Goal: Transaction & Acquisition: Purchase product/service

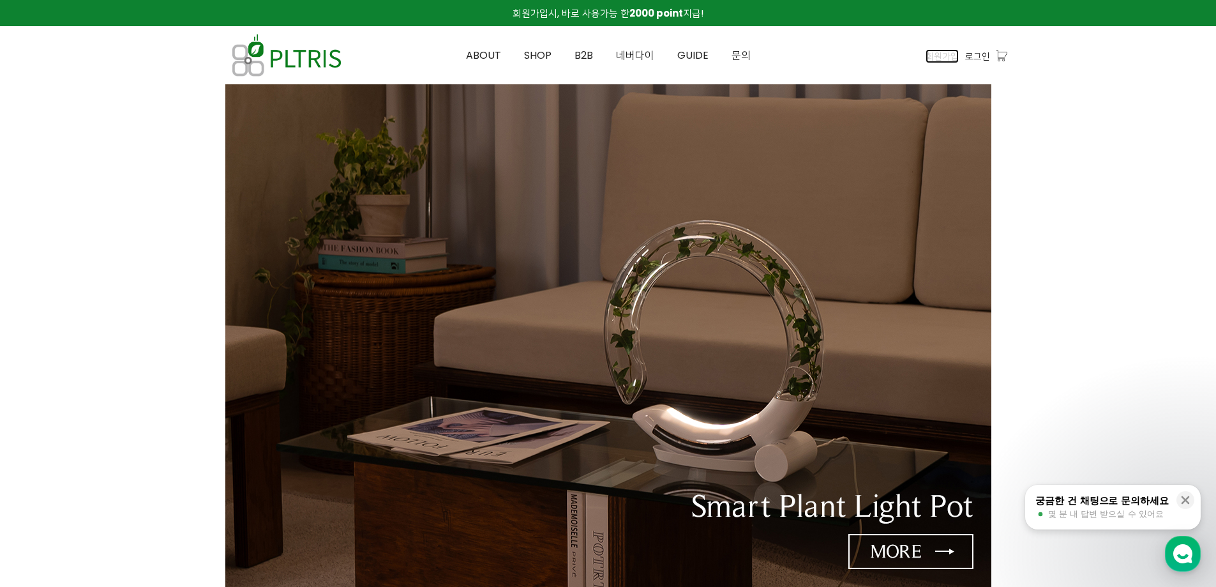
click at [953, 59] on span "회원가입" at bounding box center [941, 56] width 33 height 14
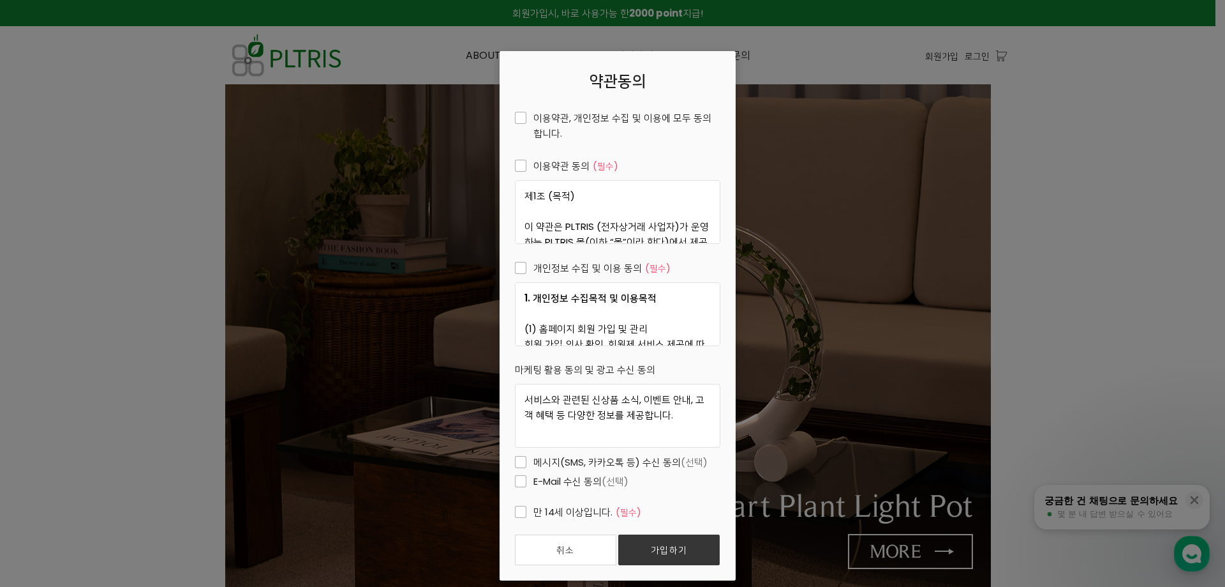
click at [515, 116] on span "이용약관, 개인정보 수집 및 이용에 모두 동의합니다." at bounding box center [618, 125] width 206 height 31
click at [511, 116] on input "이용약관, 개인정보 수집 및 이용에 모두 동의합니다." at bounding box center [506, 116] width 8 height 8
checkbox input "true"
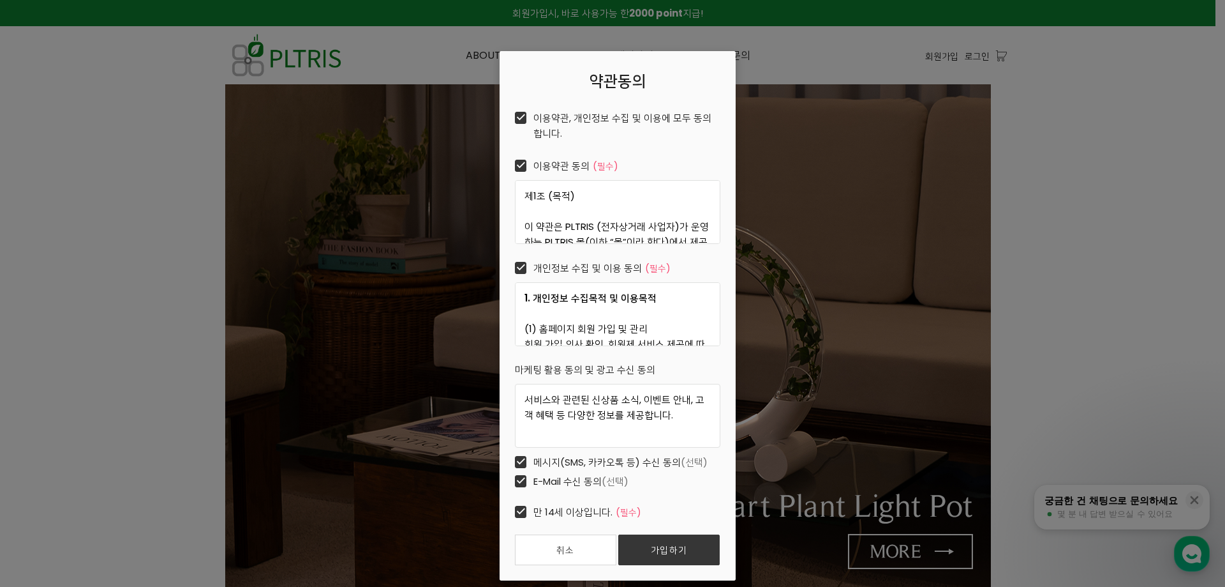
checkbox input "true"
click at [515, 477] on span "E-Mail 수신 동의 (선택)" at bounding box center [572, 481] width 114 height 15
click at [511, 477] on input "E-Mail 수신 동의 (선택)" at bounding box center [506, 479] width 8 height 8
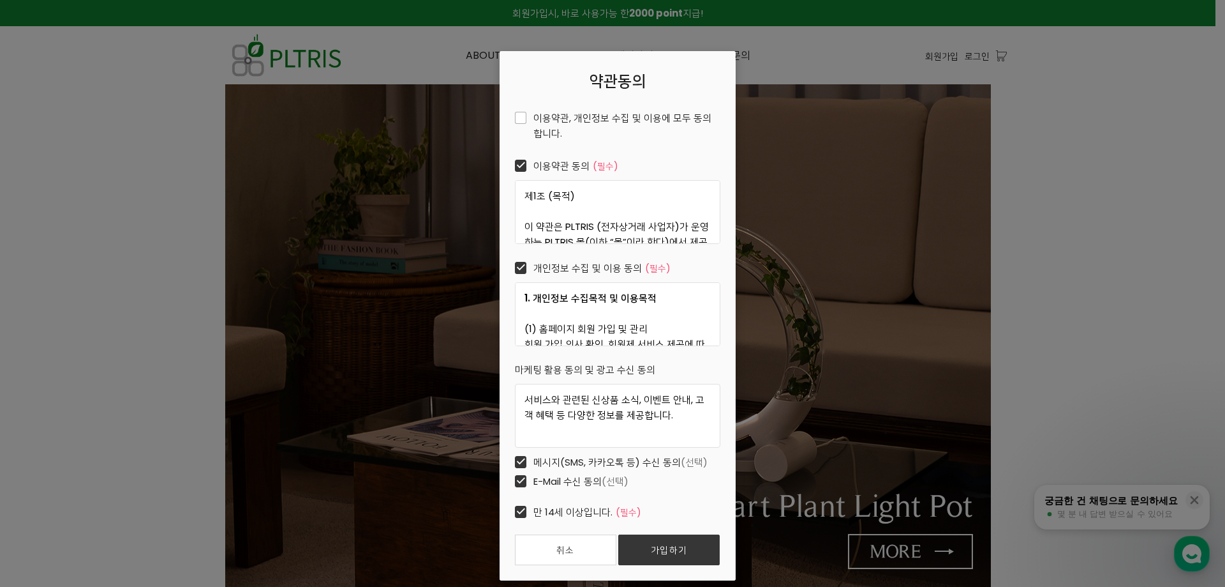
checkbox input "false"
click at [515, 463] on span "메시지(SMS, 카카오톡 등) 수신 동의 (선택)" at bounding box center [611, 461] width 193 height 15
click at [511, 463] on input "메시지(SMS, 카카오톡 등) 수신 동의 (선택)" at bounding box center [506, 460] width 8 height 8
checkbox input "false"
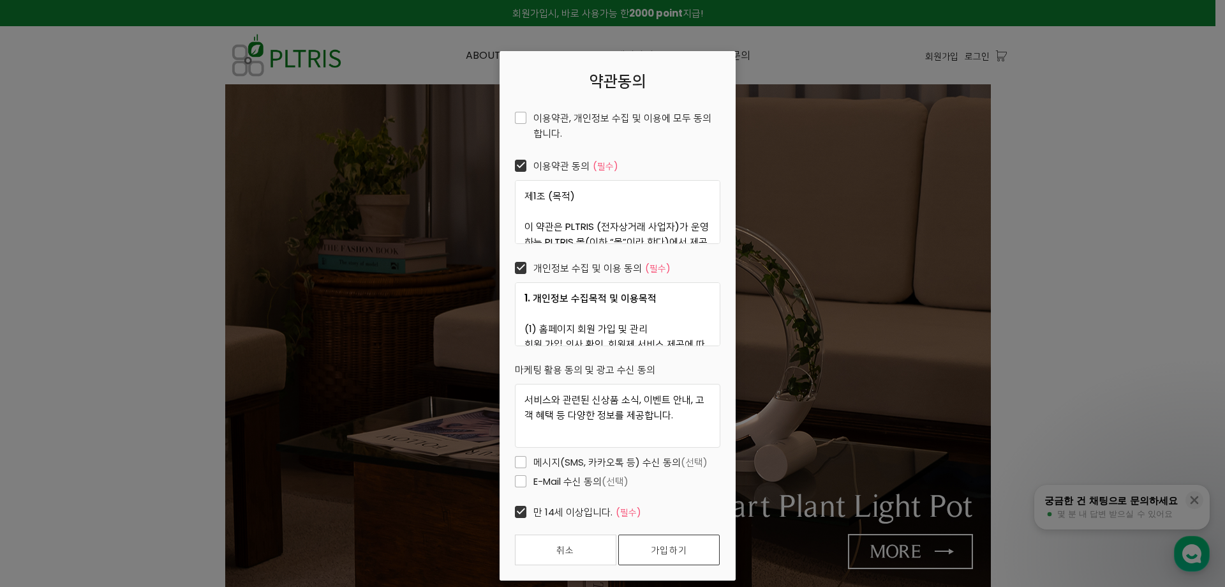
click at [667, 551] on link "가입하기" at bounding box center [668, 549] width 101 height 31
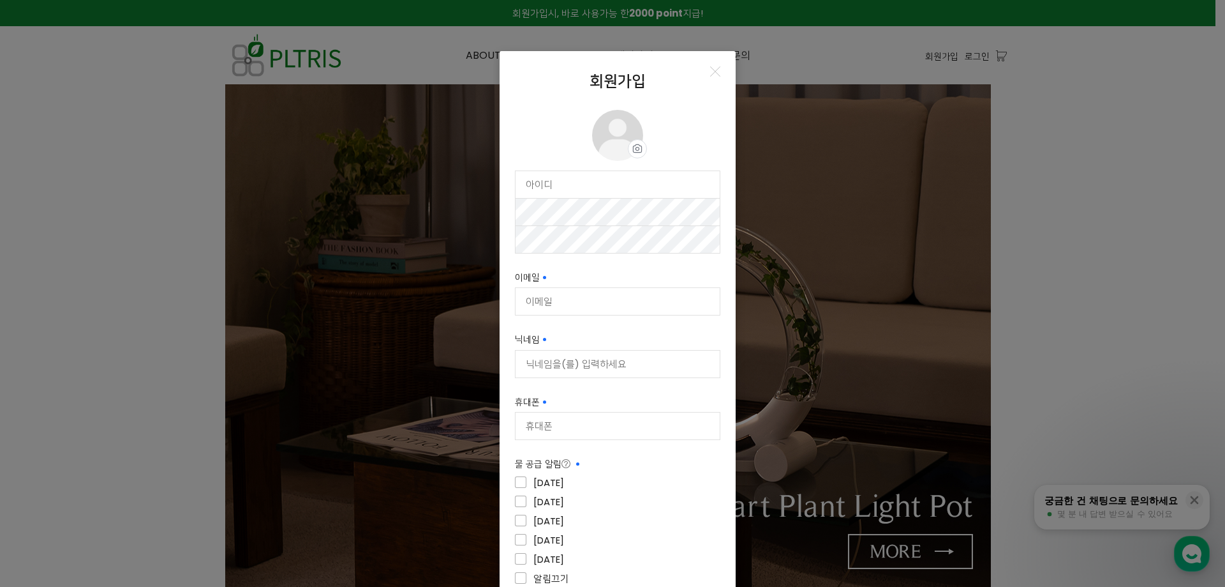
click at [610, 183] on input "text" at bounding box center [618, 184] width 204 height 27
click at [594, 298] on input "이메일 필수입력" at bounding box center [618, 301] width 204 height 27
type input "iwaska@naver.com"
type input "[PERSON_NAME]"
type input "01022552680"
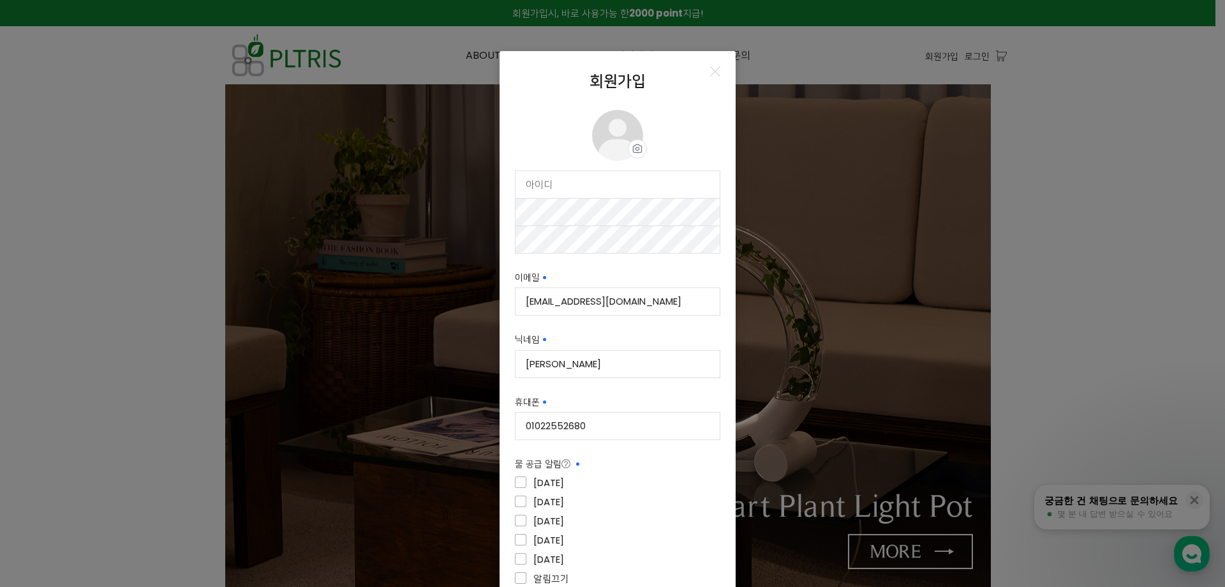
click at [587, 188] on input "text" at bounding box center [618, 184] width 204 height 27
type input "iwaska"
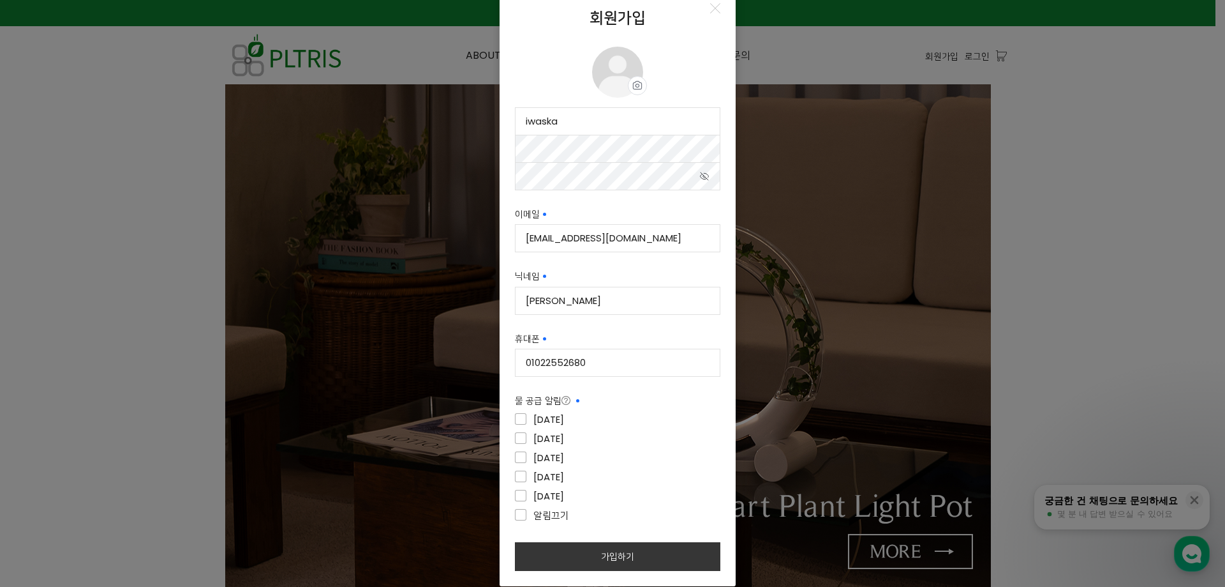
scroll to position [114, 0]
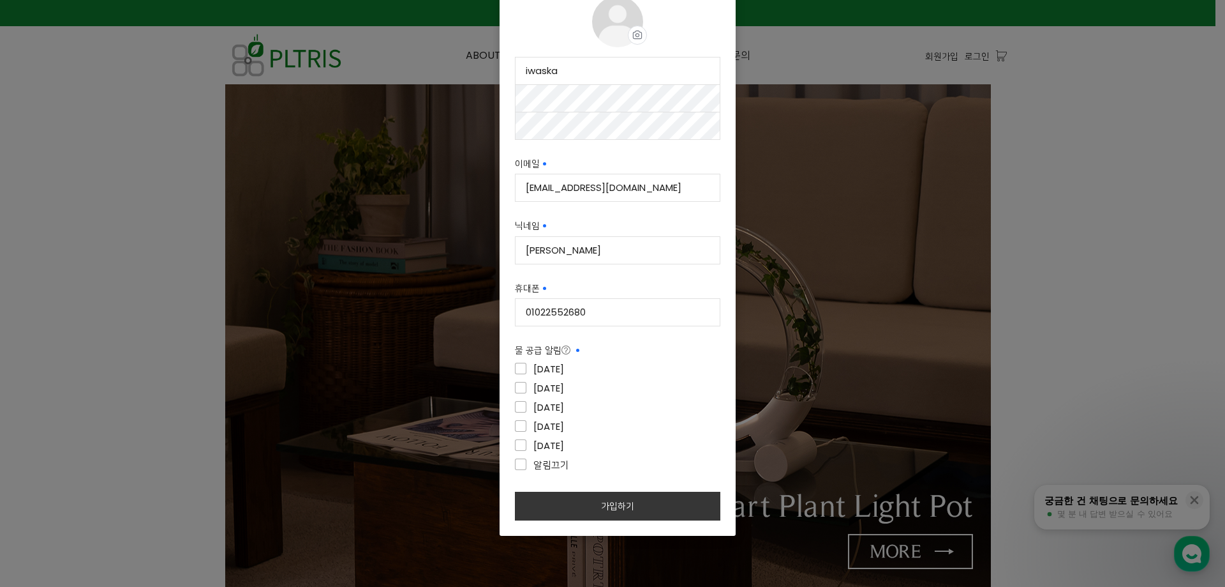
click at [624, 513] on button "가입하기" at bounding box center [618, 505] width 206 height 29
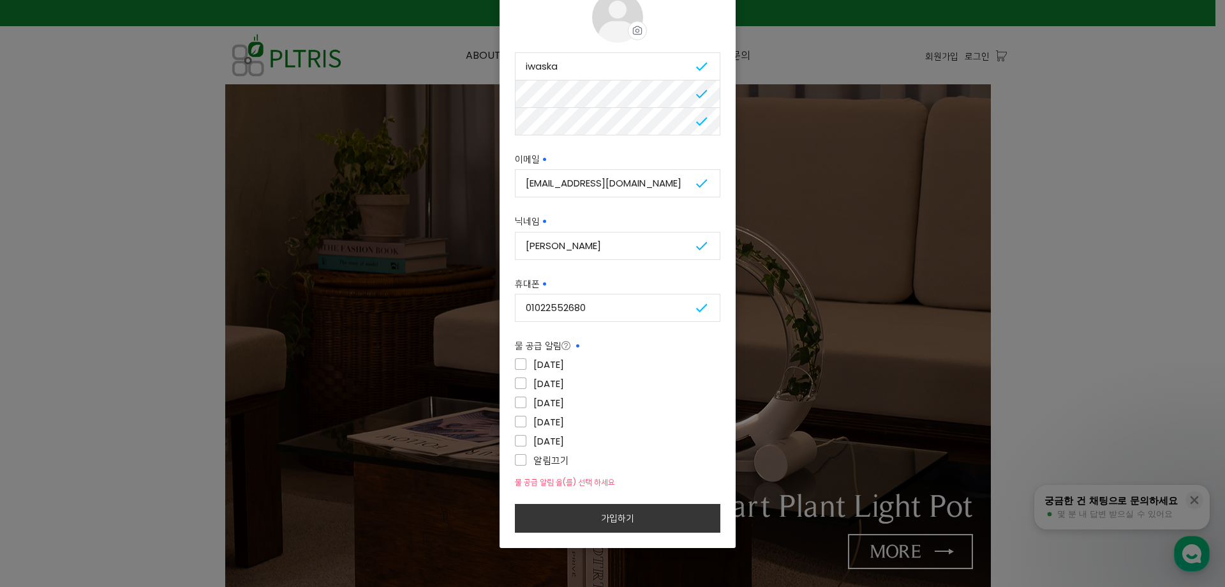
click at [515, 385] on span "화요일" at bounding box center [539, 383] width 49 height 15
click at [515, 385] on input"] "화요일" at bounding box center [605, 382] width 206 height 8
checkbox input"] "true"
click at [520, 361] on span "월요일" at bounding box center [539, 364] width 49 height 15
click at [520, 361] on input"] "월요일" at bounding box center [605, 363] width 206 height 8
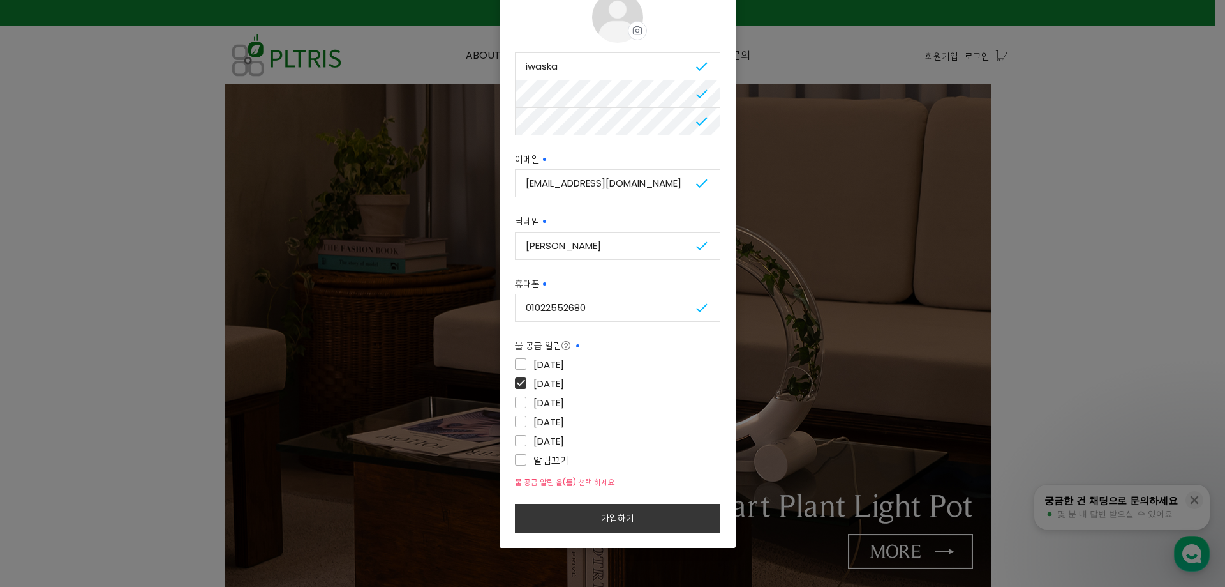
checkbox input"] "true"
click at [608, 521] on button "가입하기" at bounding box center [618, 518] width 206 height 29
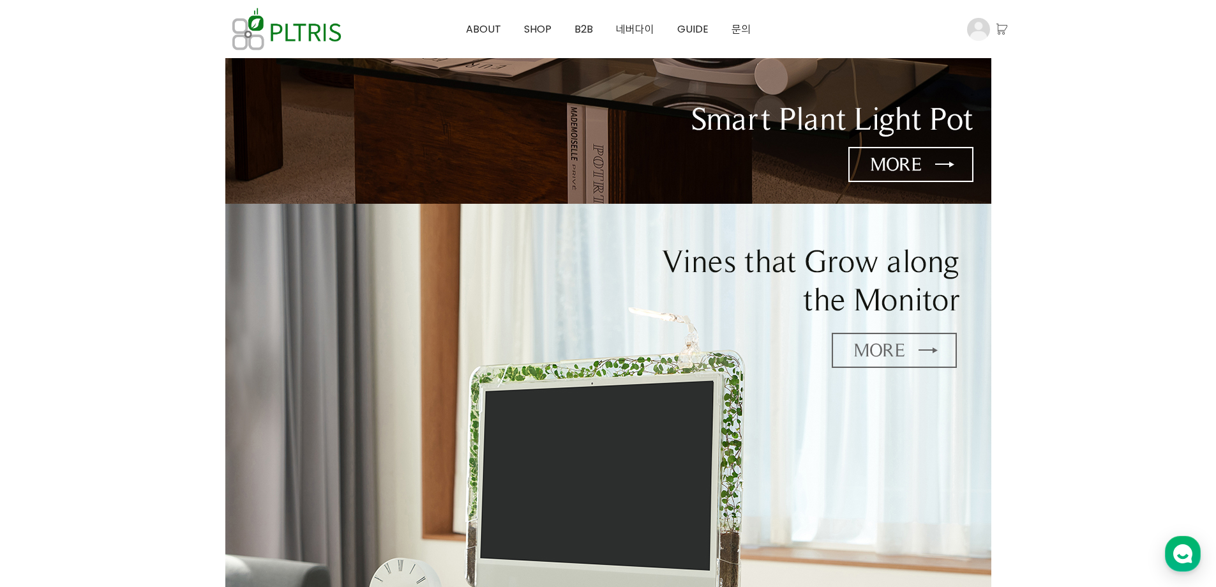
scroll to position [191, 0]
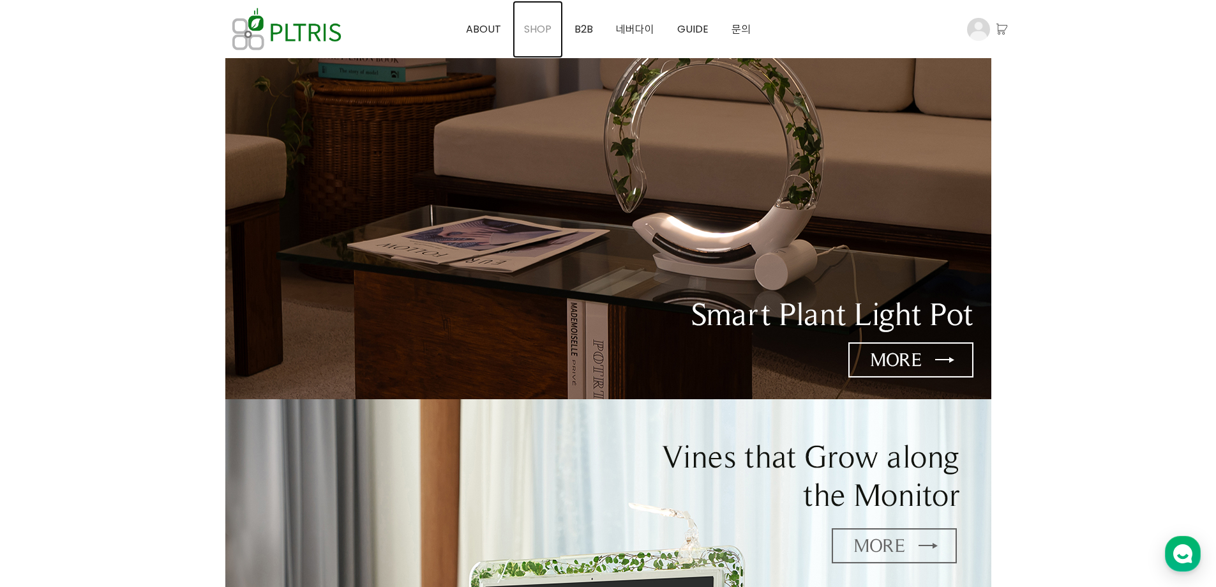
click at [532, 30] on span "SHOP" at bounding box center [537, 29] width 27 height 15
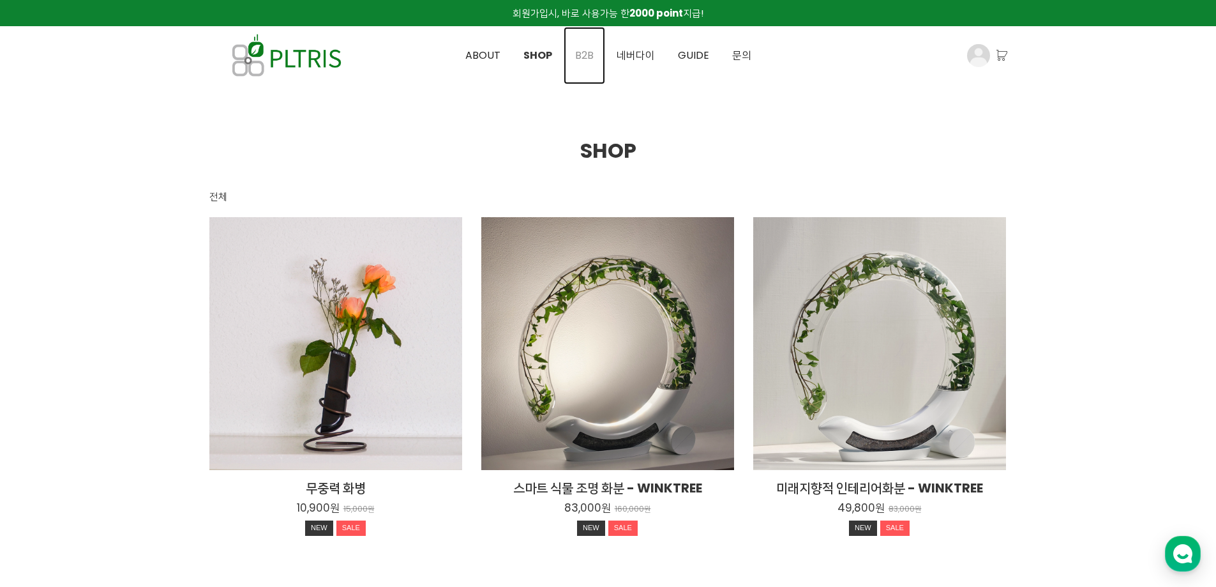
click at [584, 55] on span "B2B" at bounding box center [584, 55] width 19 height 15
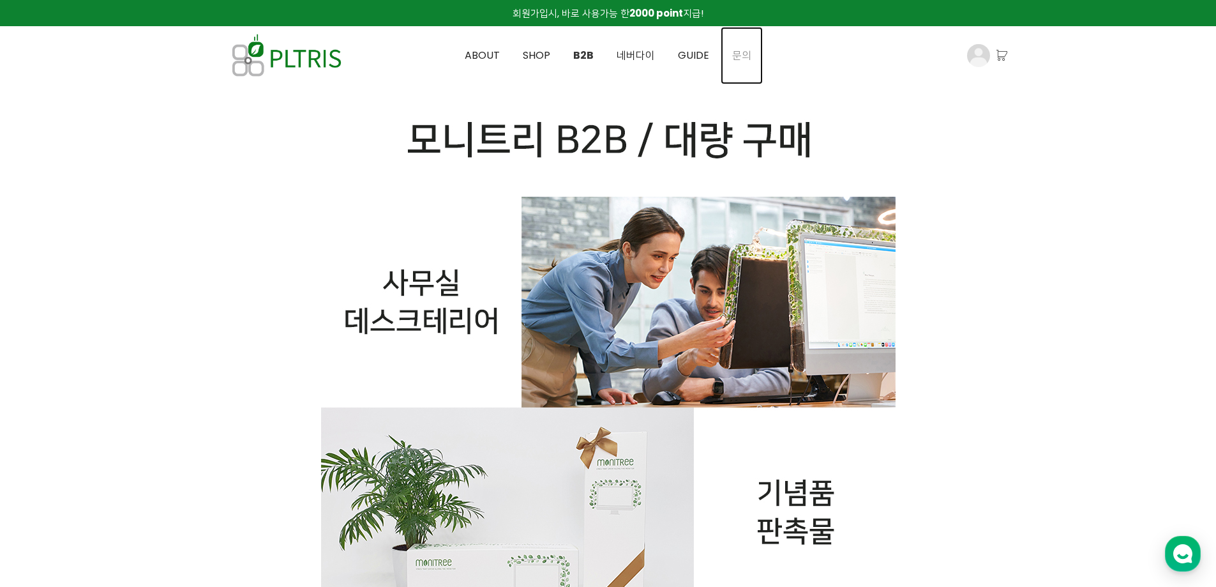
click at [743, 52] on span "문의" at bounding box center [741, 55] width 19 height 15
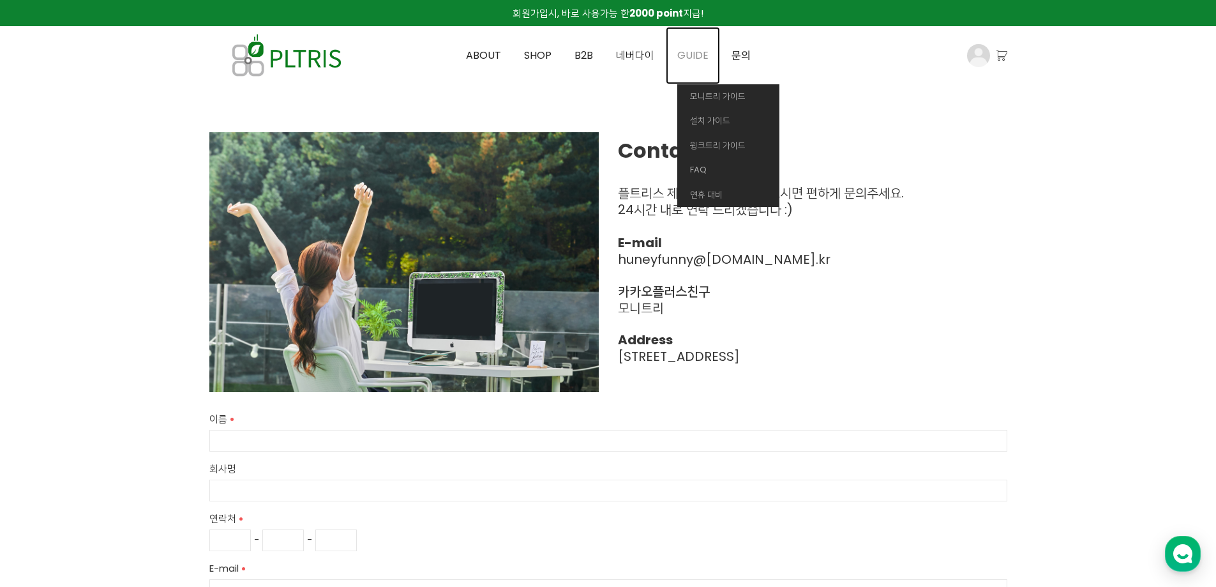
click at [697, 51] on span "GUIDE" at bounding box center [692, 55] width 31 height 15
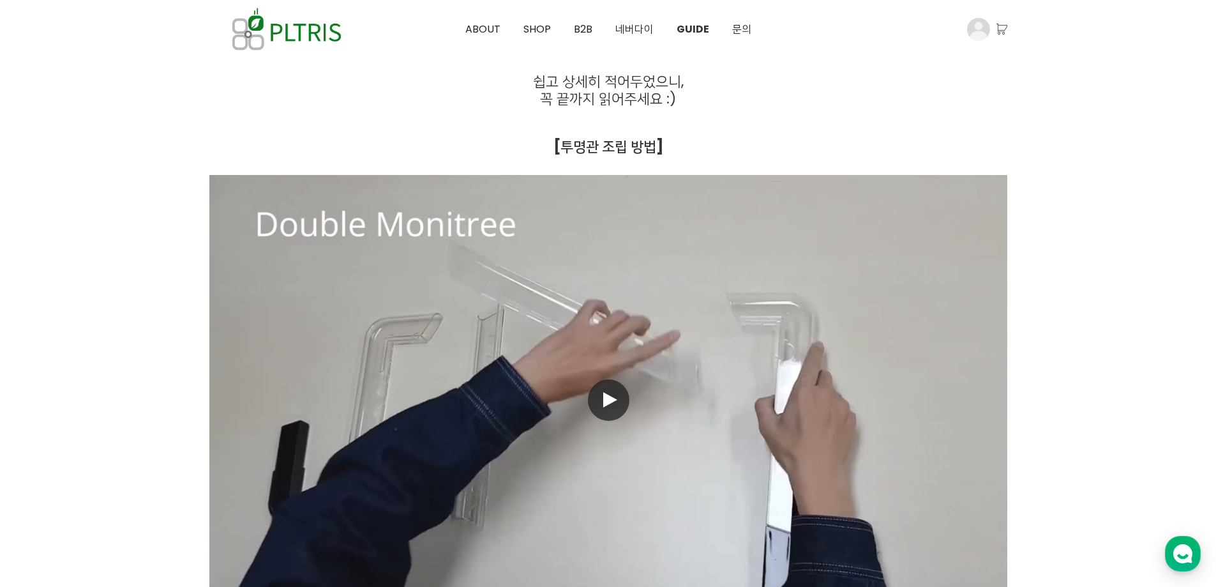
scroll to position [319, 0]
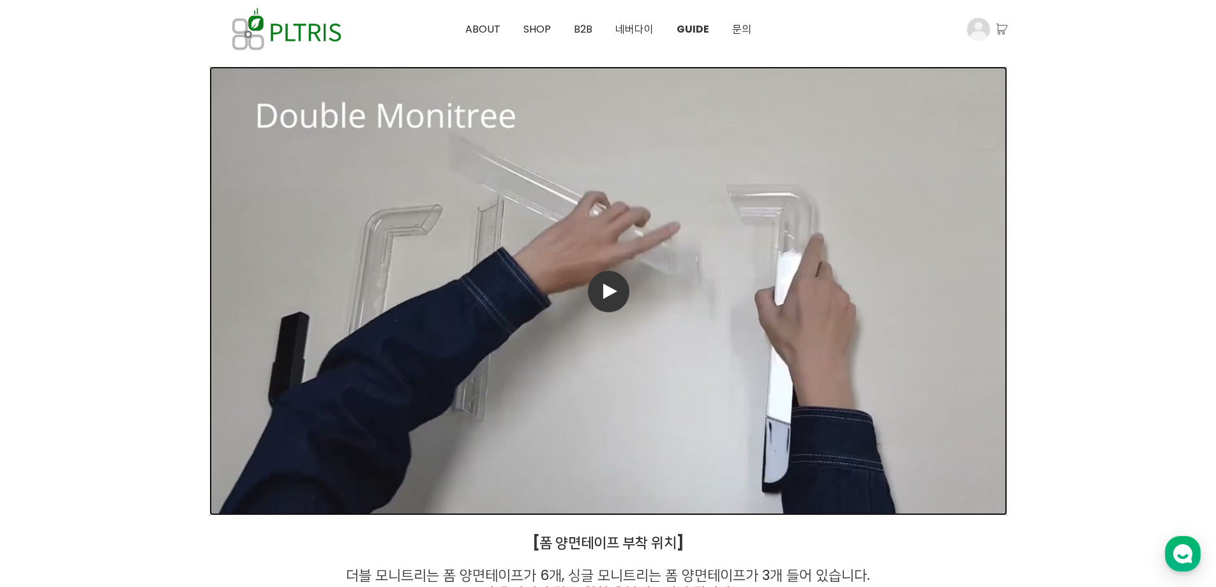
click at [587, 278] on link "동영상 재생" at bounding box center [608, 290] width 798 height 449
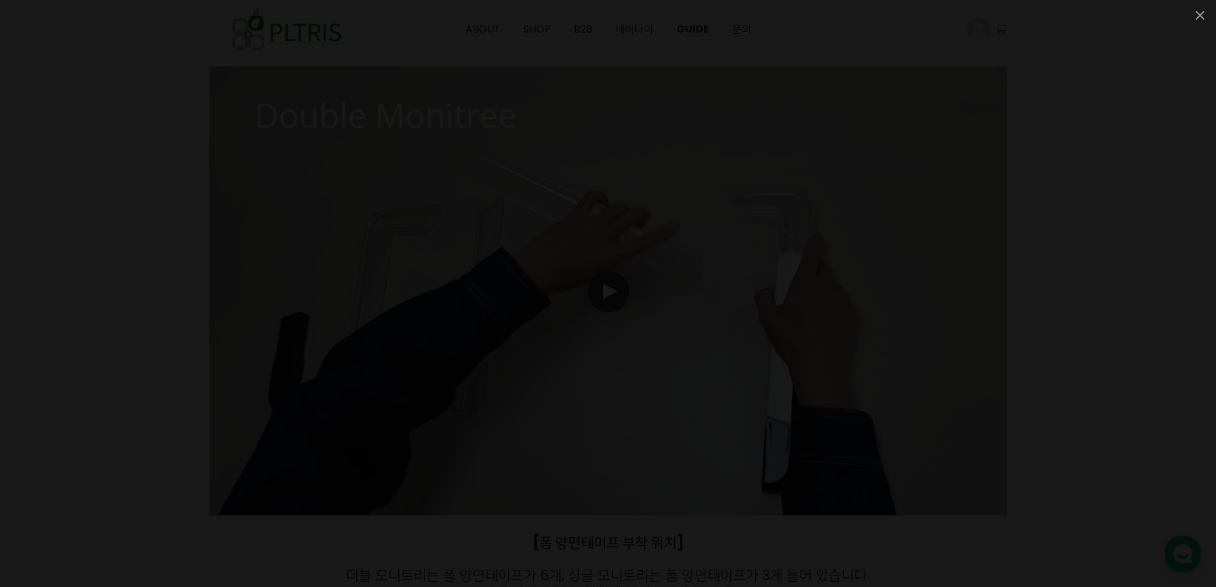
drag, startPoint x: 1130, startPoint y: 341, endPoint x: 1112, endPoint y: 297, distance: 46.9
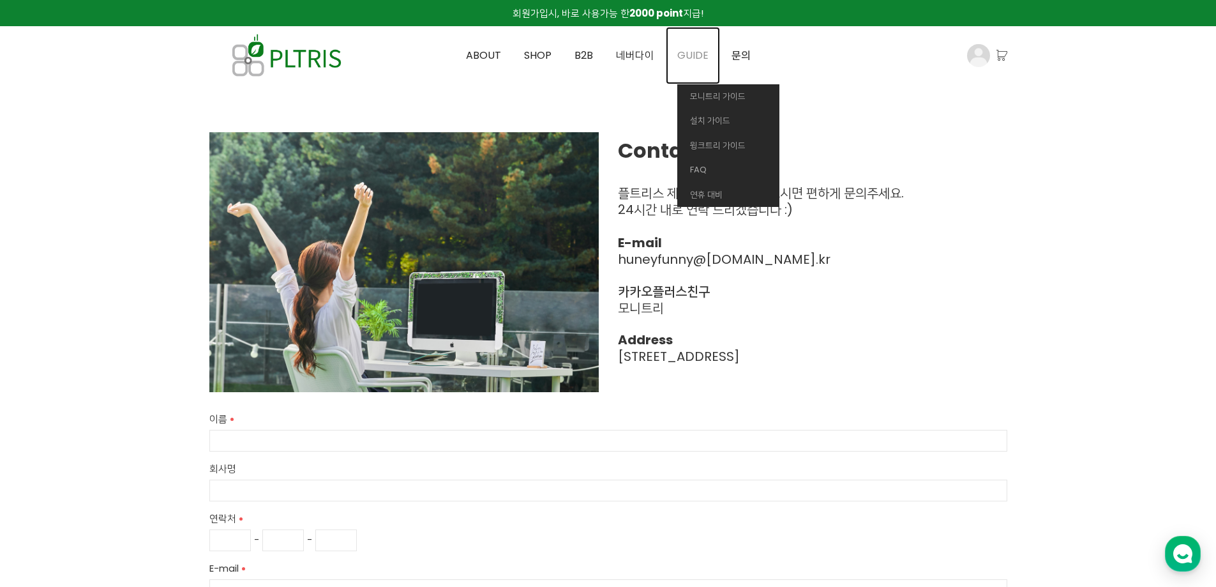
click at [693, 61] on span "GUIDE" at bounding box center [692, 55] width 31 height 15
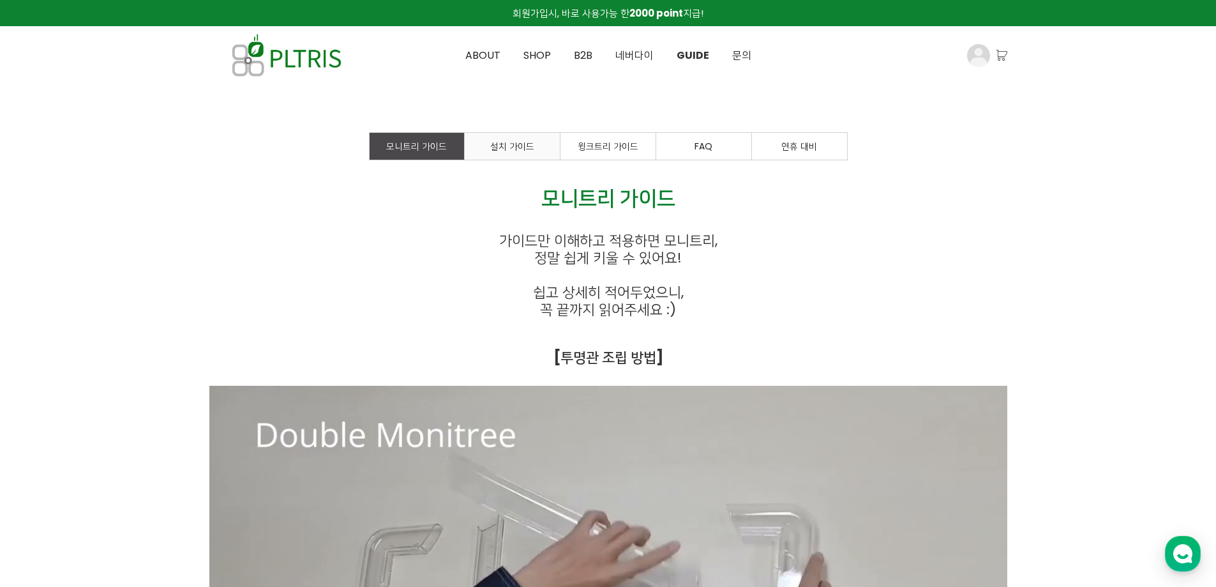
click at [525, 152] on span "설치 가이드" at bounding box center [512, 146] width 44 height 13
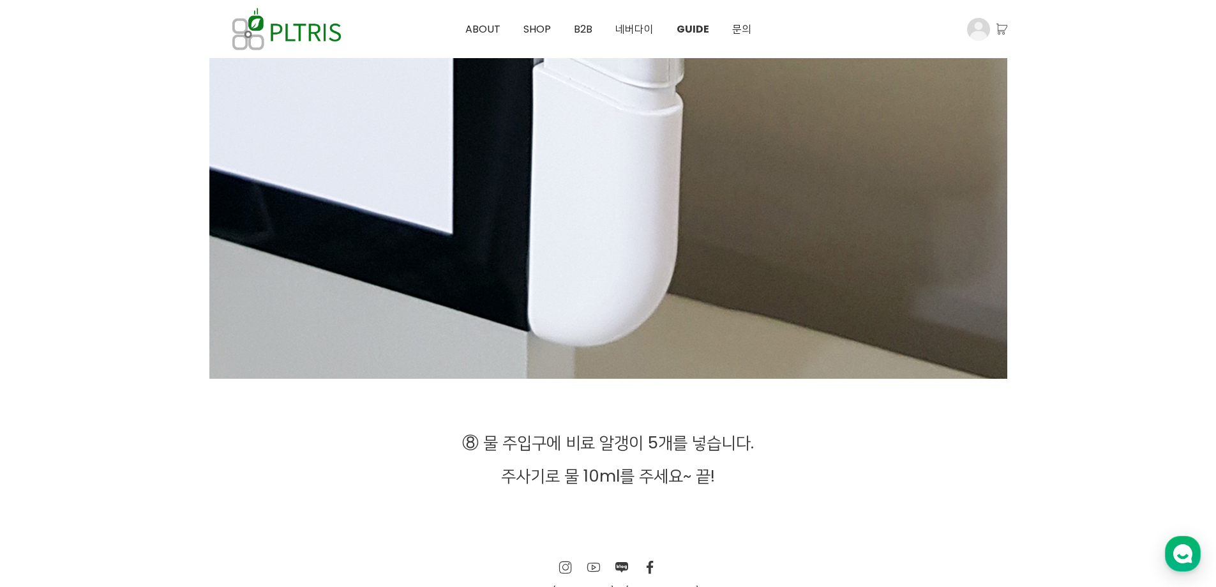
scroll to position [5661, 0]
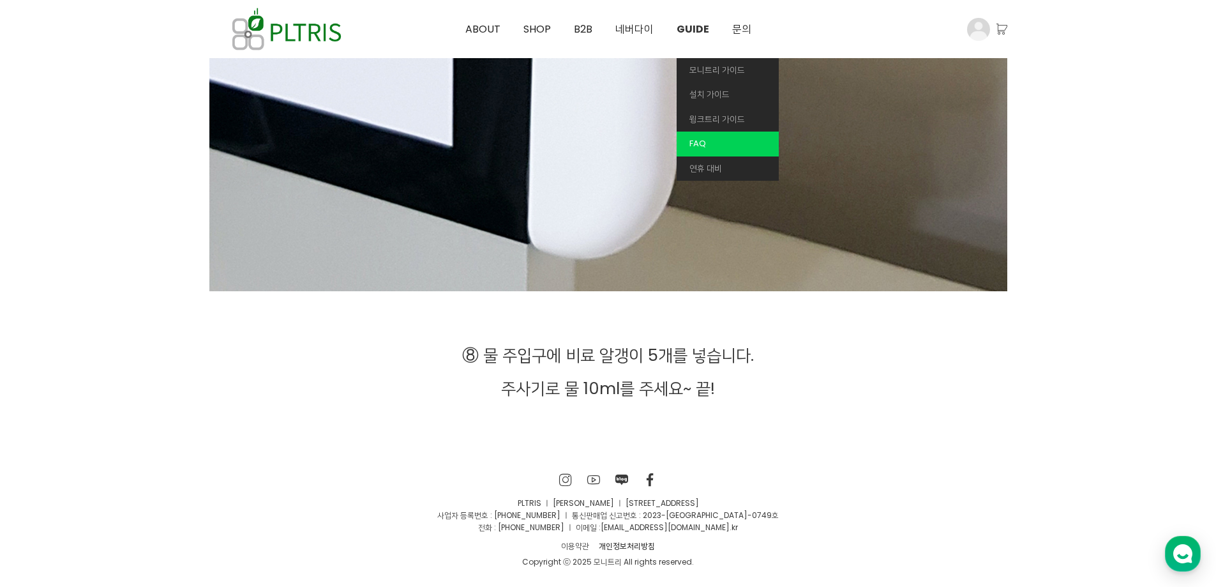
click at [708, 151] on link "FAQ" at bounding box center [728, 143] width 102 height 25
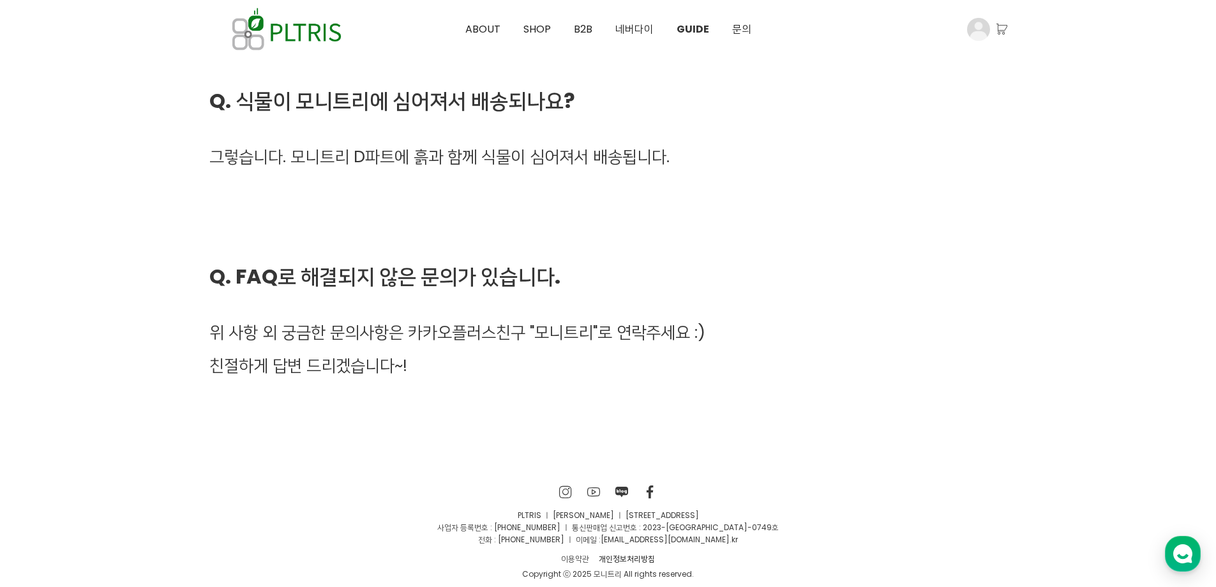
scroll to position [3864, 0]
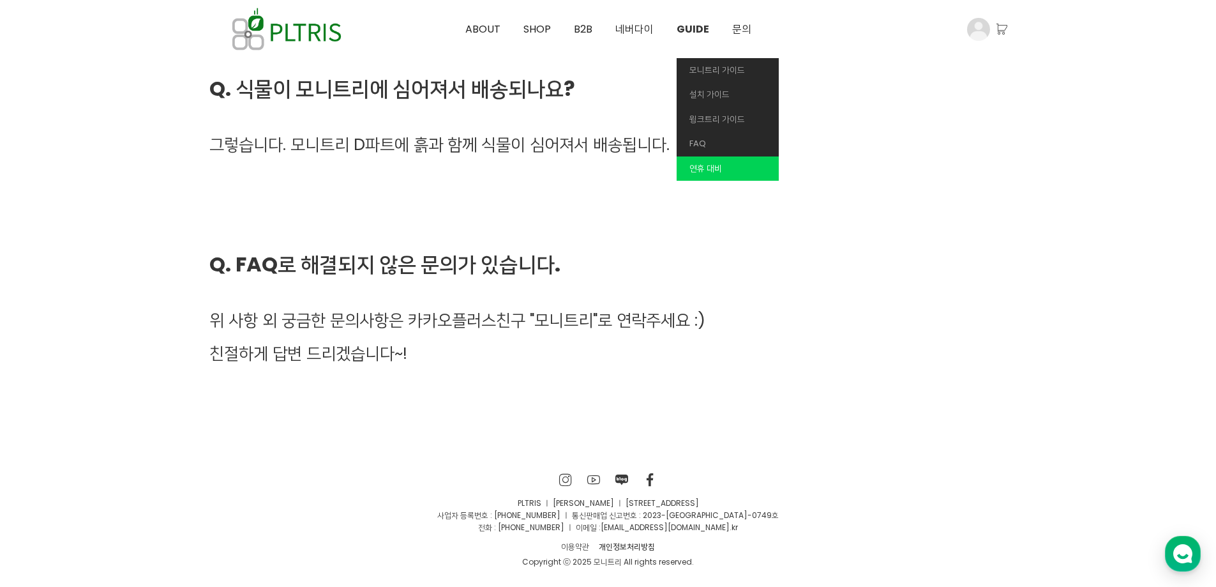
click at [717, 162] on span "연휴 대비" at bounding box center [705, 168] width 33 height 12
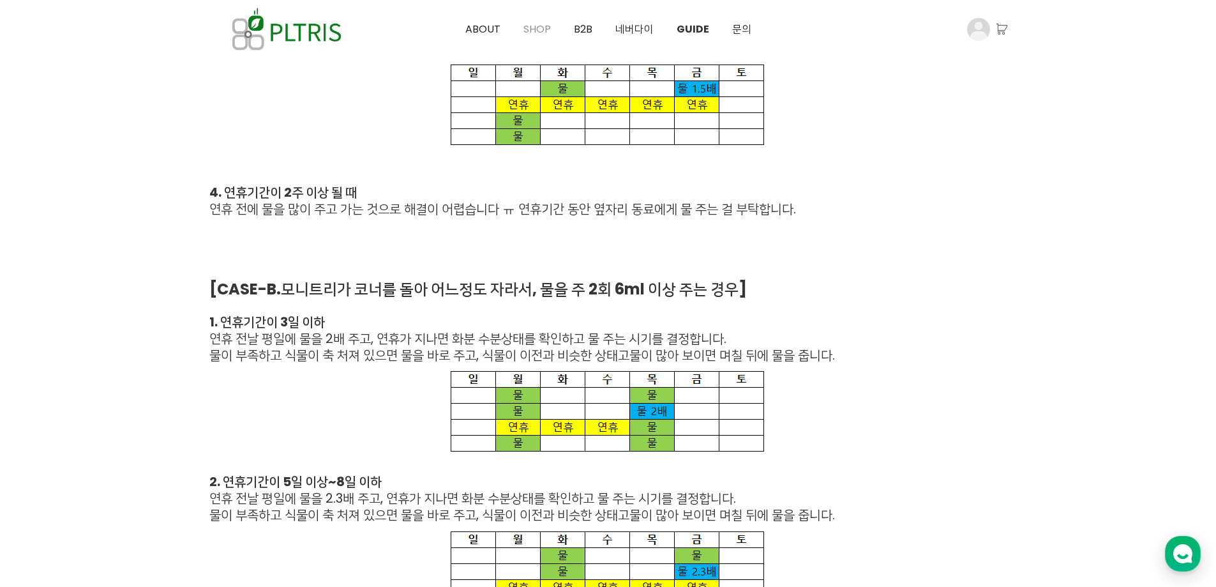
scroll to position [582, 0]
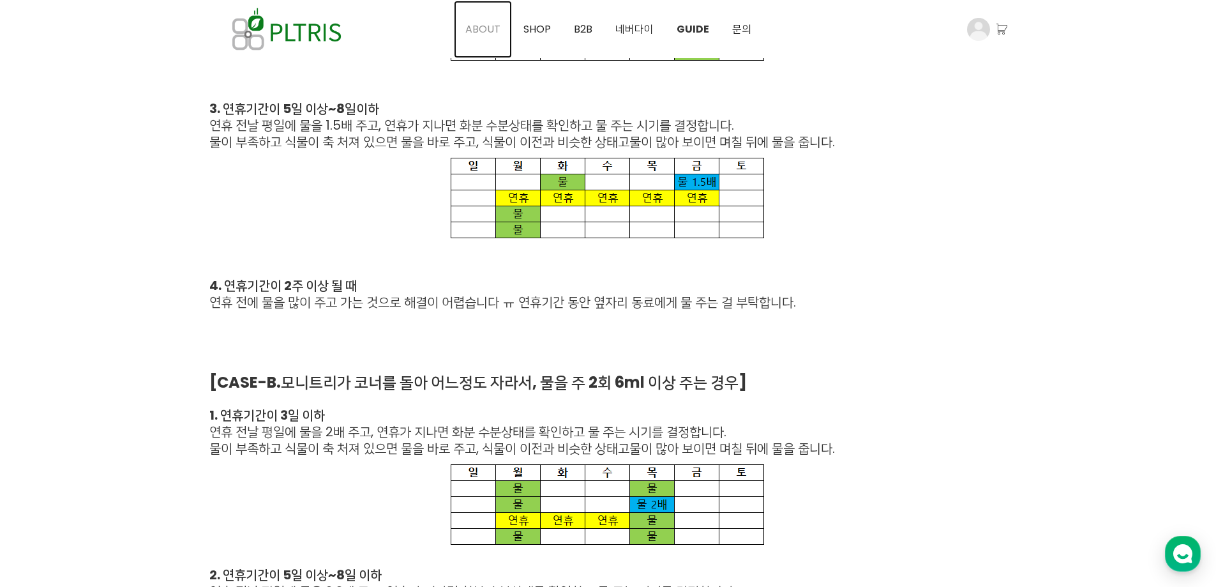
click at [473, 31] on span "ABOUT" at bounding box center [482, 29] width 35 height 15
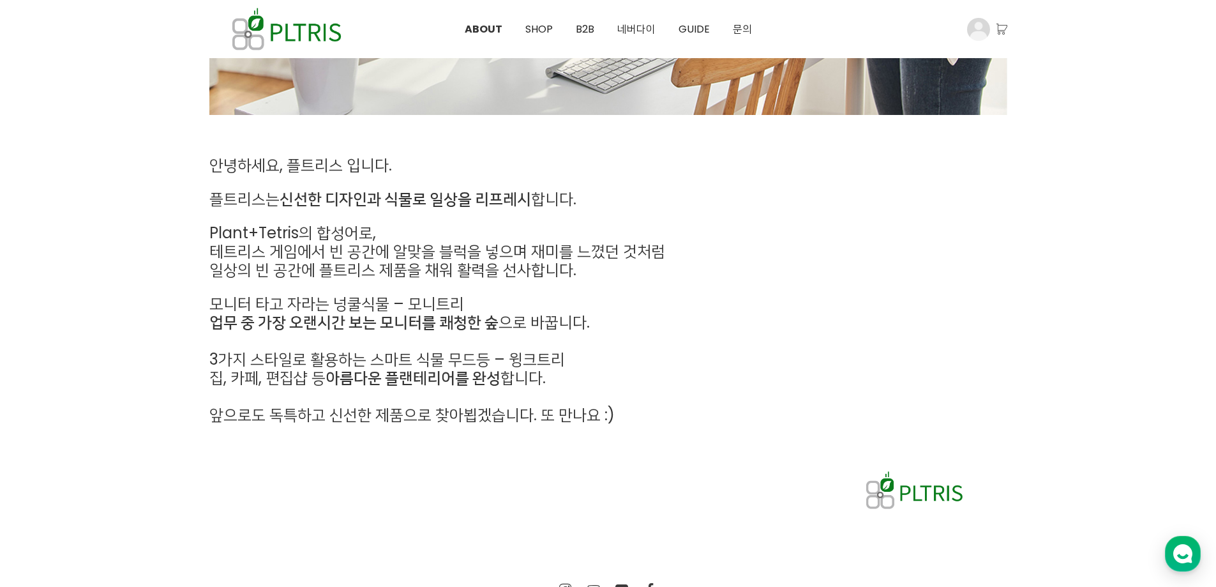
scroll to position [364, 0]
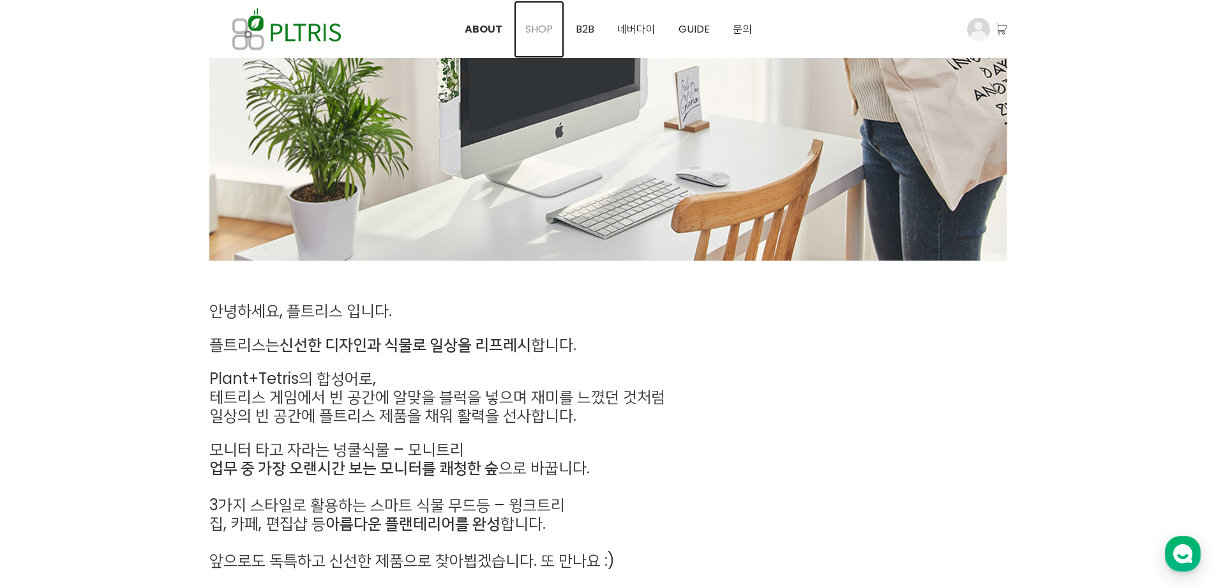
click at [530, 32] on span "SHOP" at bounding box center [538, 29] width 27 height 15
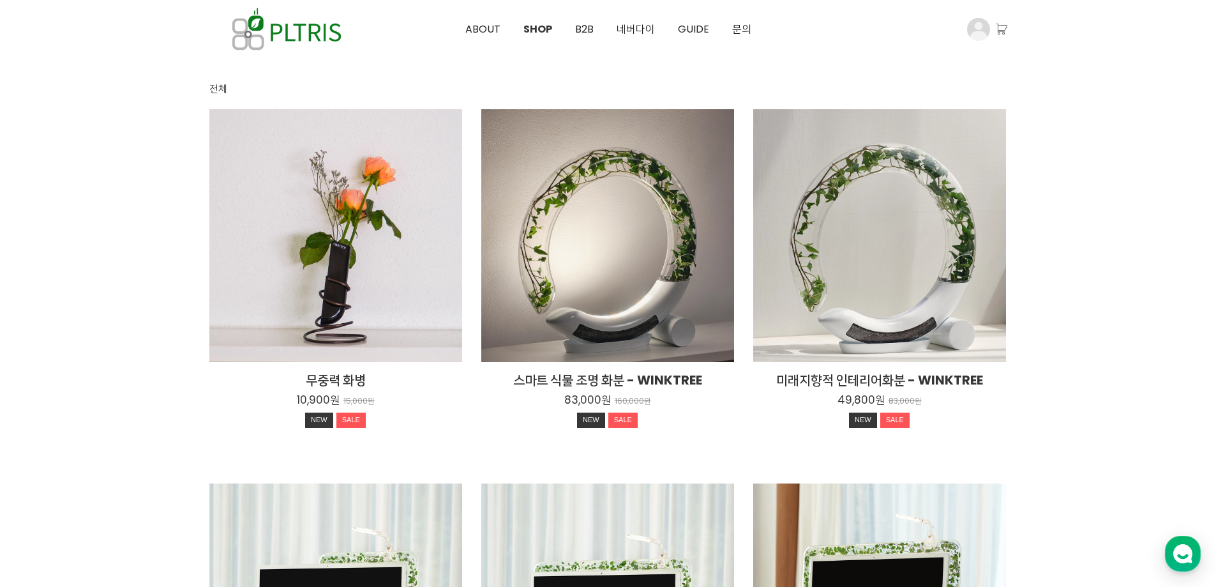
scroll to position [128, 0]
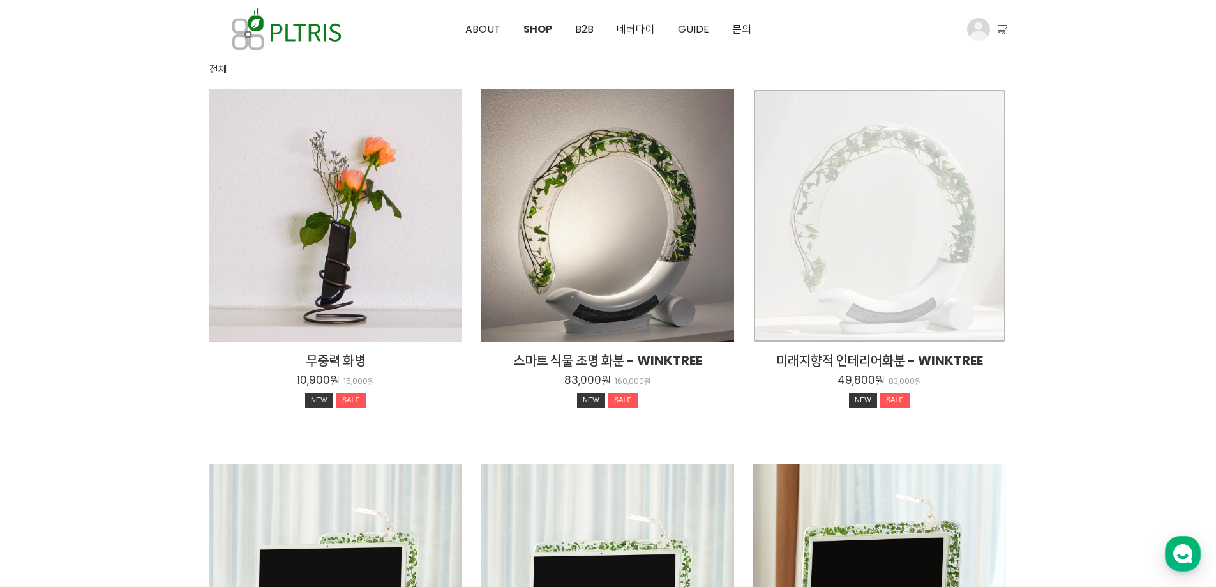
click at [918, 270] on div "미래지향적 인테리어화분 - WINKTREE 49,800원 83,000원 NEW SALE" at bounding box center [879, 215] width 253 height 253
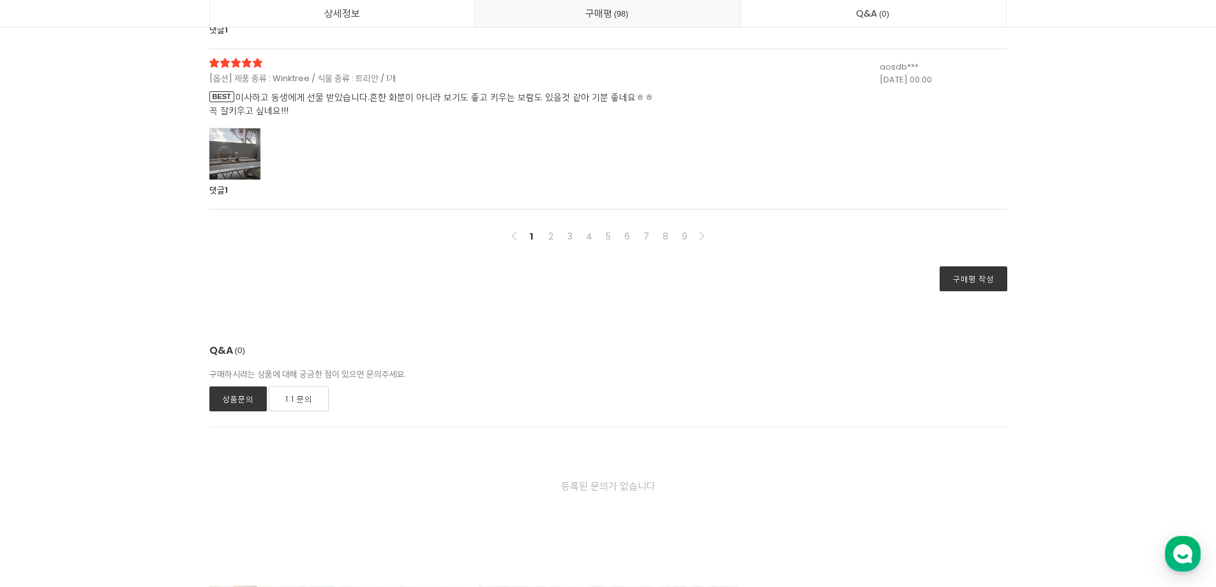
scroll to position [26359, 0]
